Goal: Find specific page/section: Find specific page/section

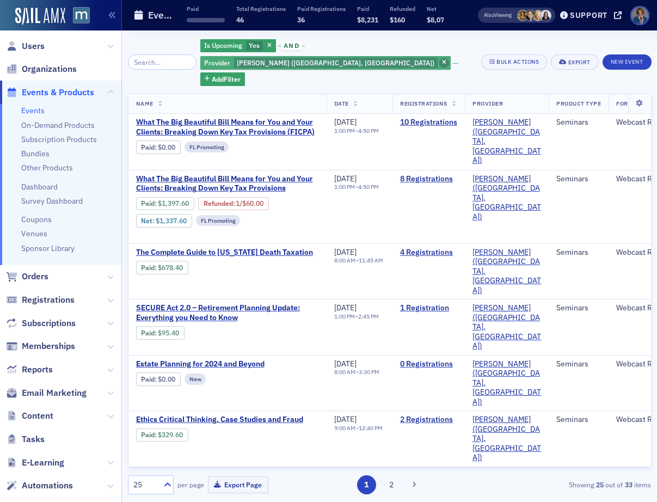
click at [446, 60] on icon "button" at bounding box center [444, 63] width 4 height 6
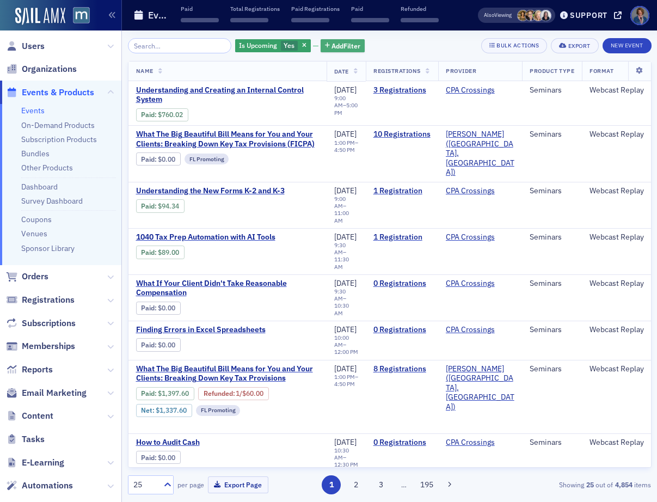
click at [336, 48] on span "Add Filter" at bounding box center [345, 46] width 29 height 10
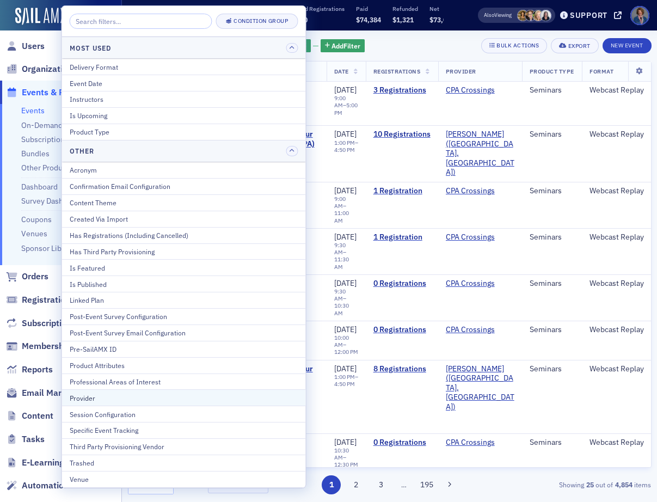
click at [105, 400] on div "Provider" at bounding box center [184, 398] width 228 height 10
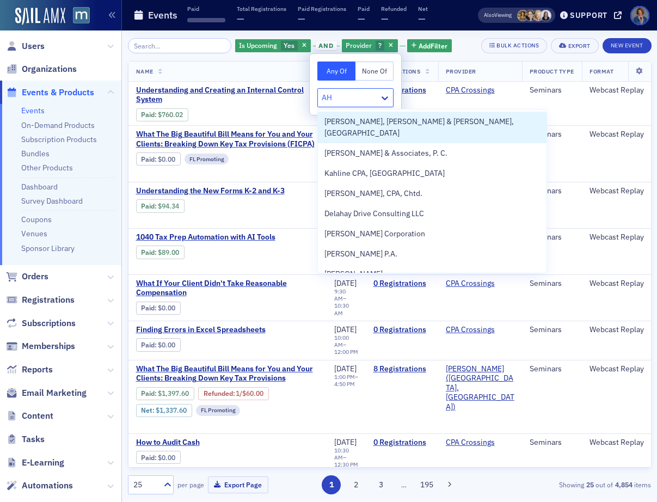
type input "AHI"
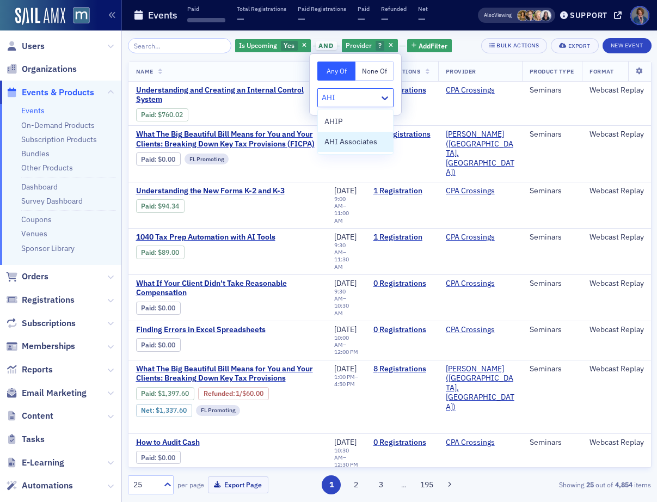
click at [330, 140] on span "AHI Associates" at bounding box center [350, 141] width 53 height 11
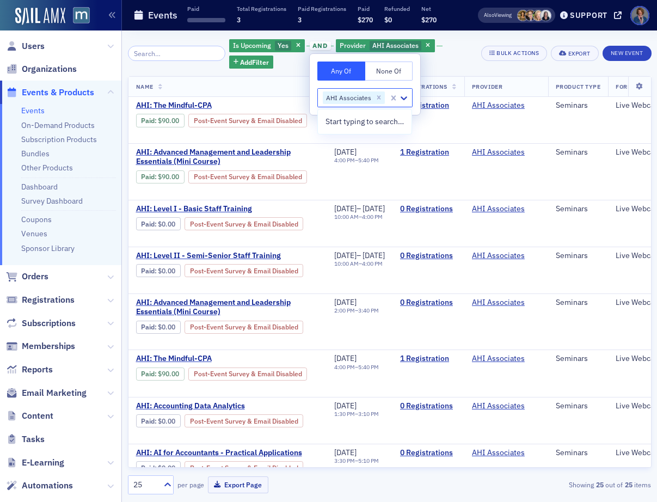
click at [451, 51] on div "Is Upcoming Yes and Provider AHI Associates Add Filter" at bounding box center [351, 53] width 244 height 30
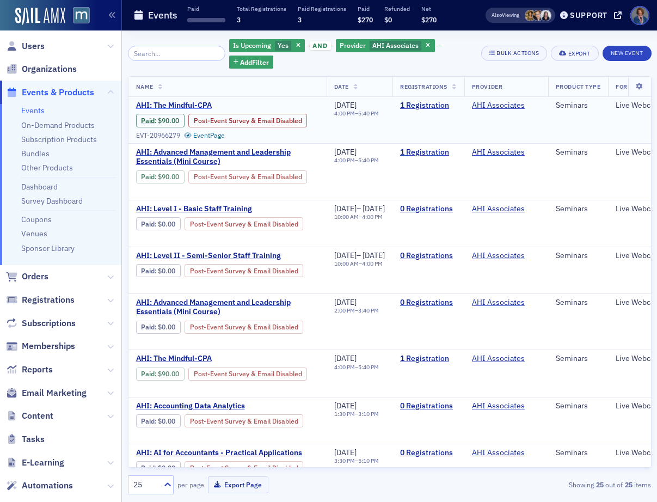
click at [175, 105] on span "AHI: The Mindful-CPA" at bounding box center [227, 106] width 183 height 10
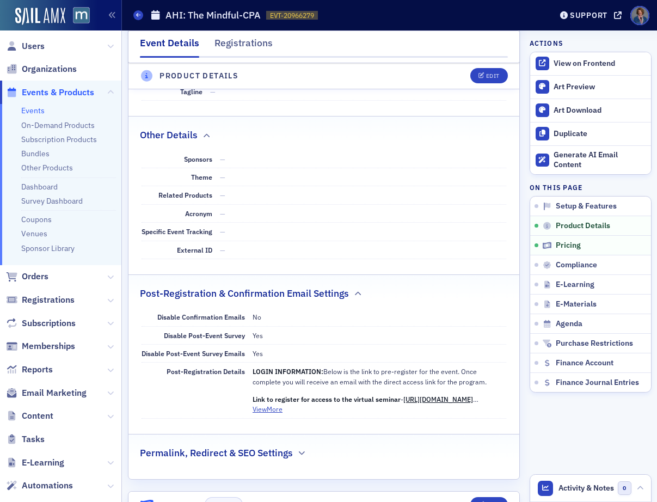
scroll to position [565, 0]
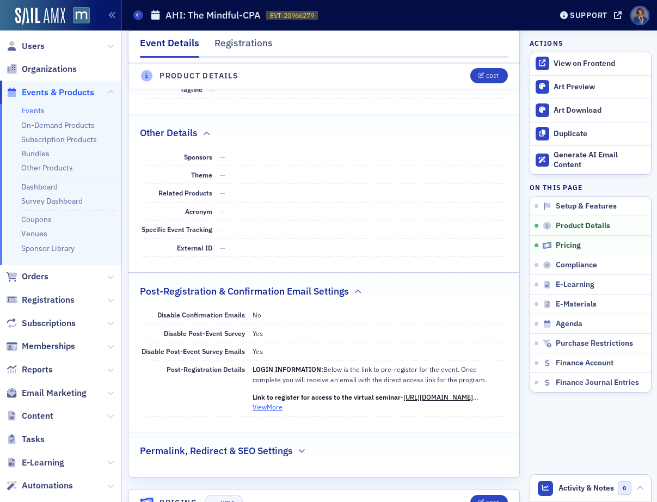
click at [263, 401] on button "View More" at bounding box center [267, 406] width 30 height 10
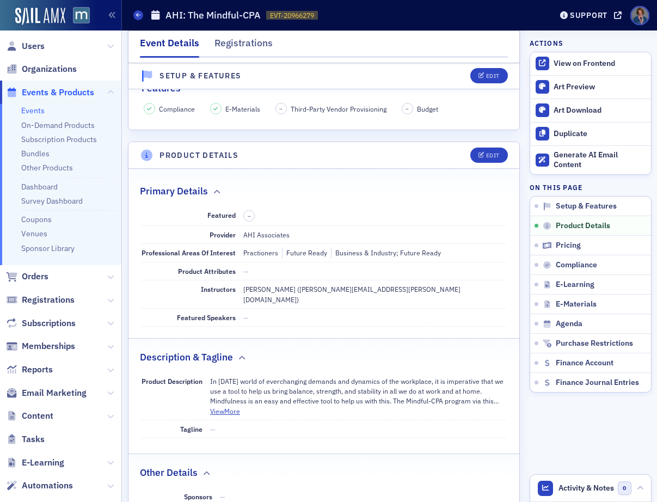
scroll to position [207, 0]
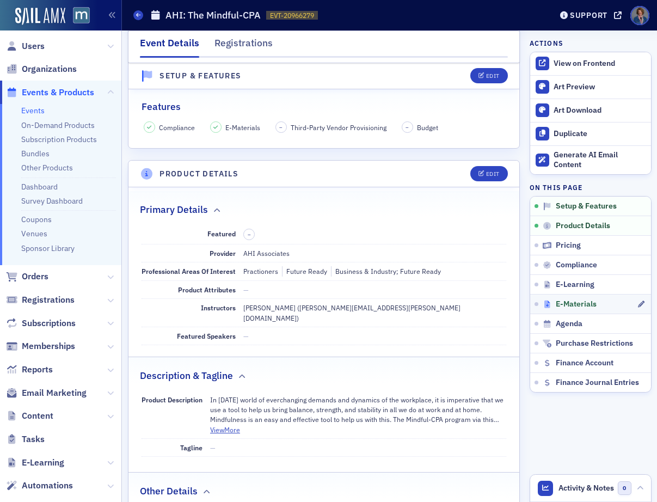
click at [566, 305] on span "E-Materials" at bounding box center [575, 304] width 41 height 10
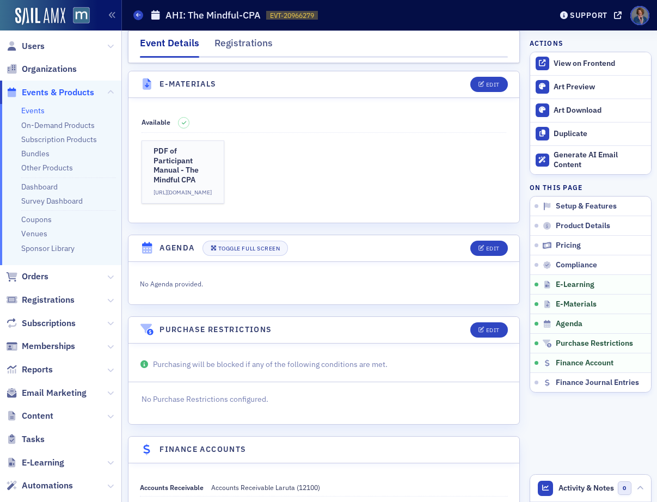
scroll to position [1759, 0]
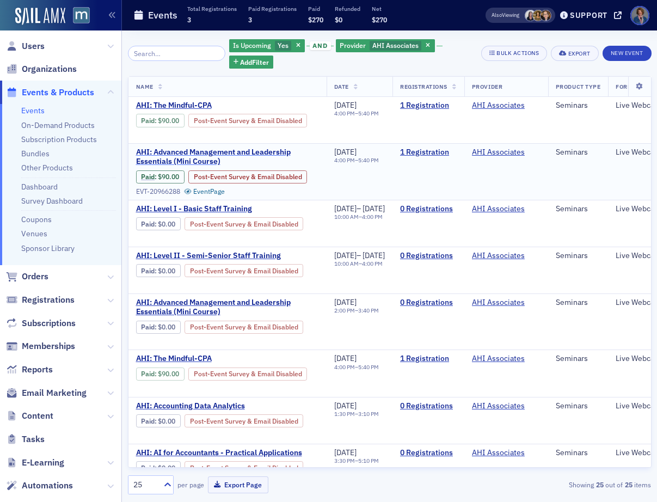
click at [270, 156] on span "AHI: Advanced Management and Leadership Essentials (Mini Course)" at bounding box center [227, 156] width 183 height 19
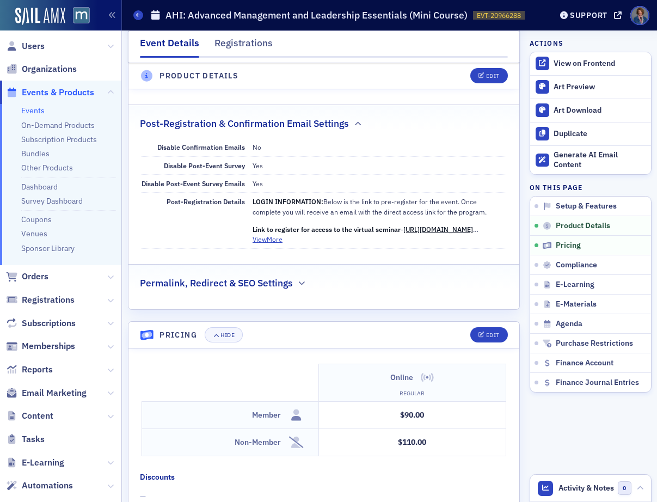
scroll to position [733, 0]
click at [262, 233] on button "View More" at bounding box center [267, 238] width 30 height 10
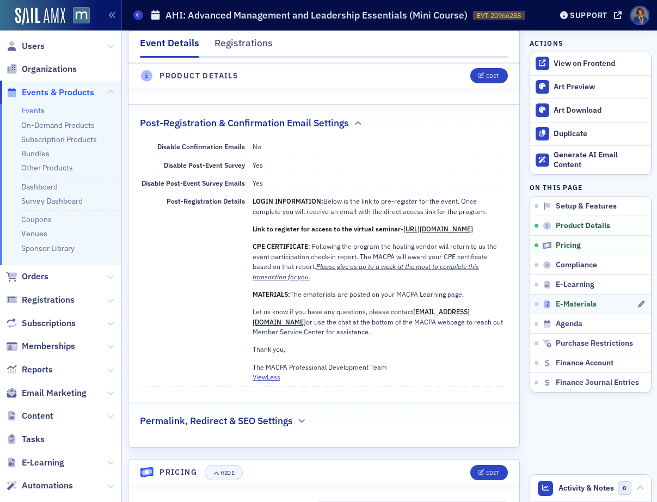
click at [559, 305] on span "E-Materials" at bounding box center [575, 304] width 41 height 10
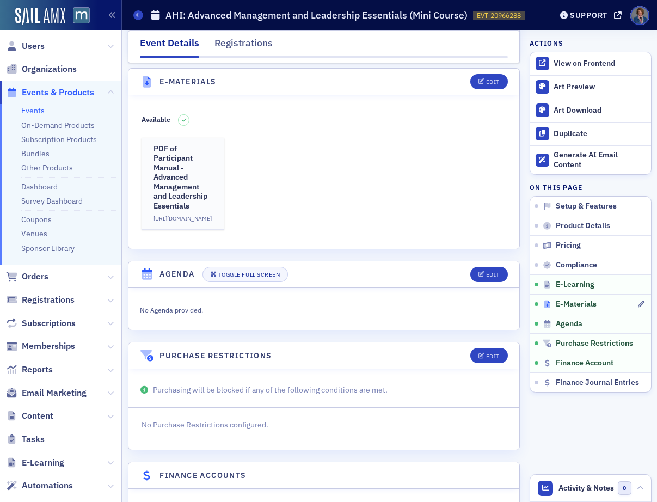
scroll to position [1768, 0]
